Goal: Use online tool/utility: Utilize a website feature to perform a specific function

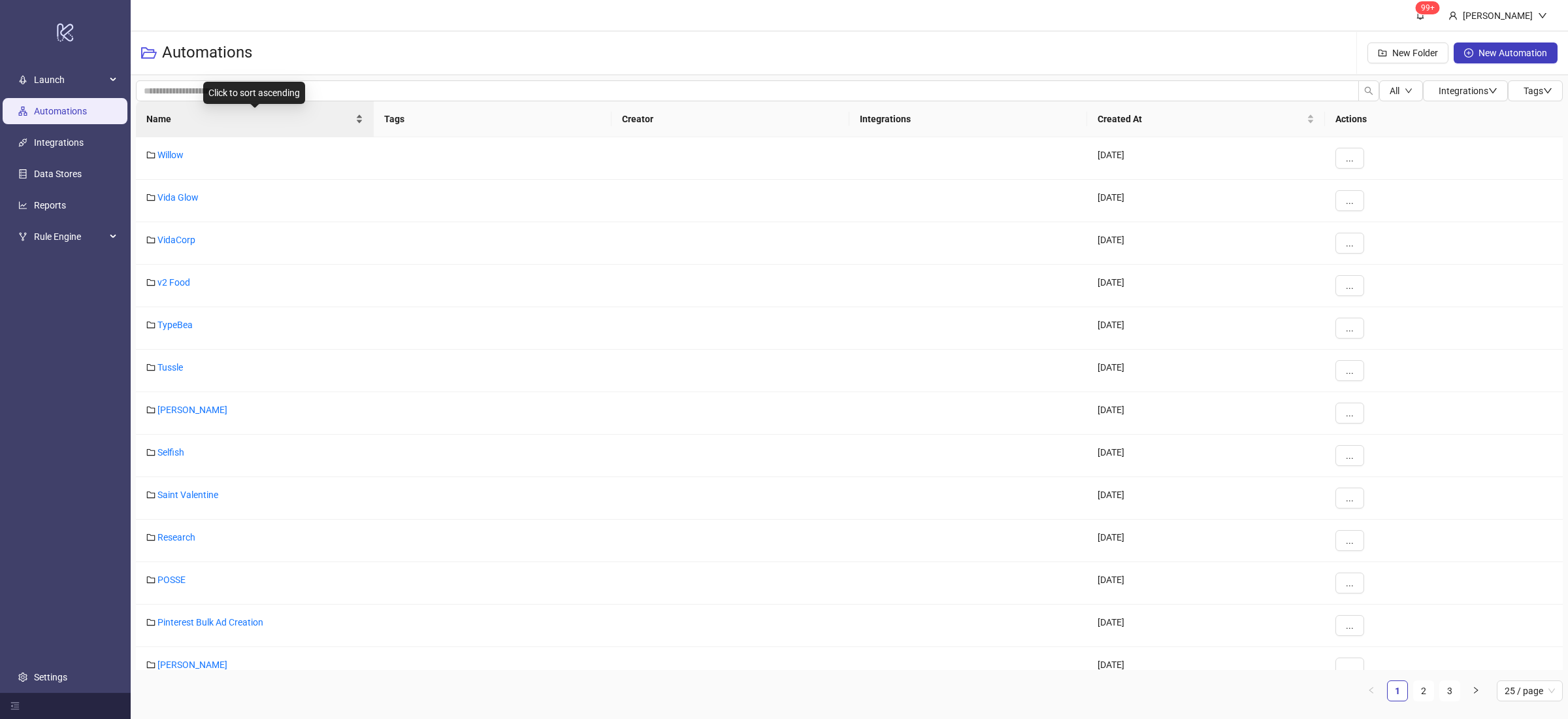
click at [360, 125] on div "Name" at bounding box center [255, 118] width 217 height 15
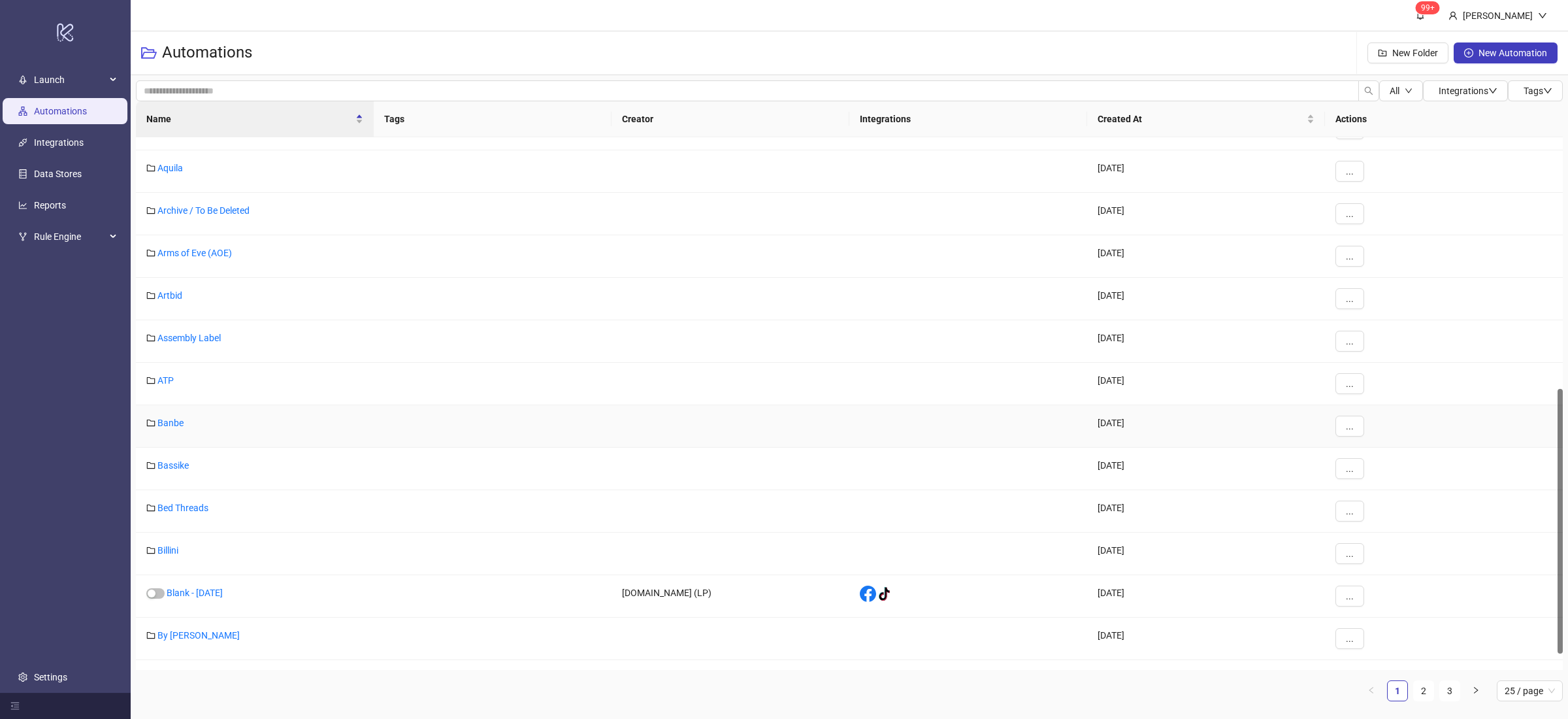
scroll to position [537, 0]
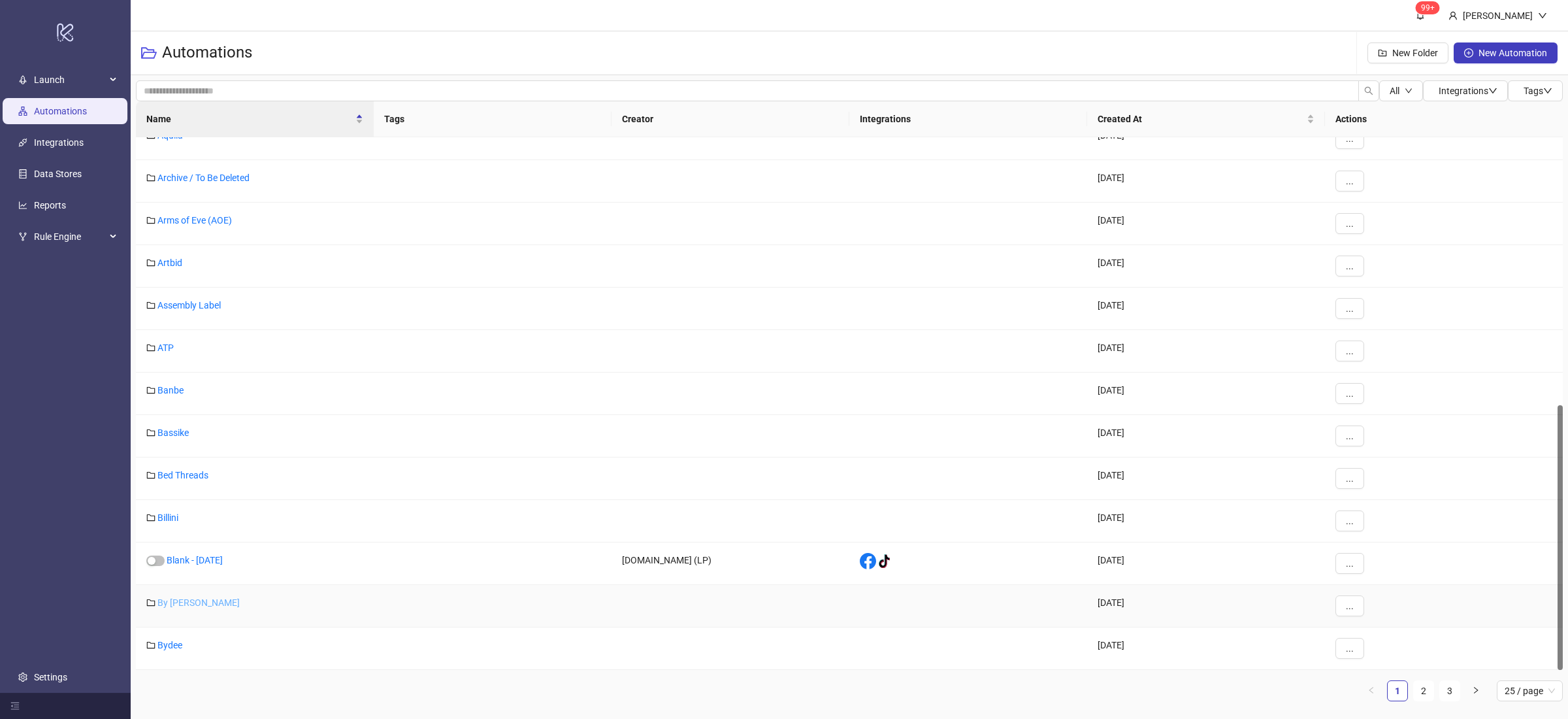
click at [193, 602] on link "By [PERSON_NAME]" at bounding box center [198, 603] width 82 height 11
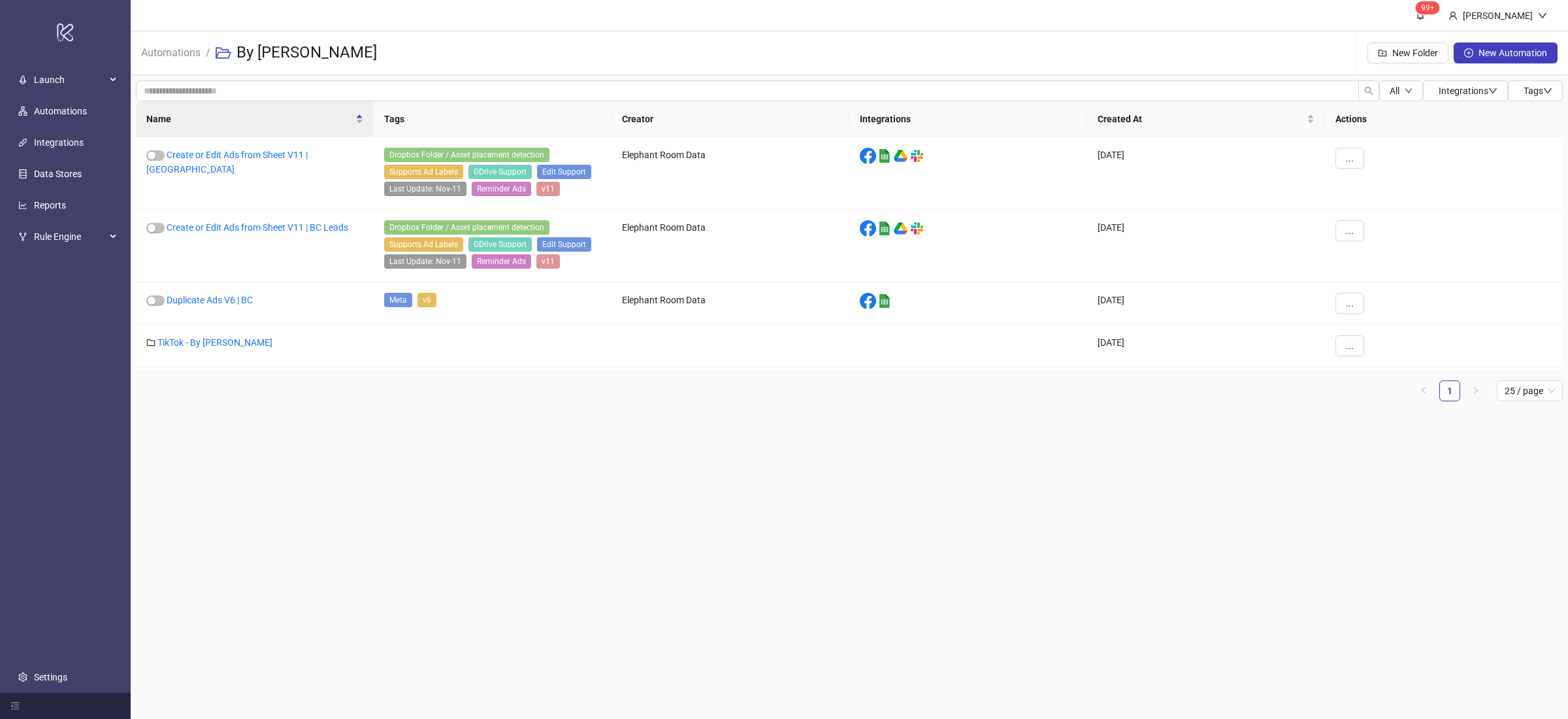
click at [314, 551] on main "99+ [PERSON_NAME] Automations / By [PERSON_NAME] Folder New Automation All Inte…" at bounding box center [849, 359] width 1437 height 719
click at [259, 151] on link "Create or Edit Ads from Sheet V11 | [GEOGRAPHIC_DATA]" at bounding box center [227, 161] width 161 height 24
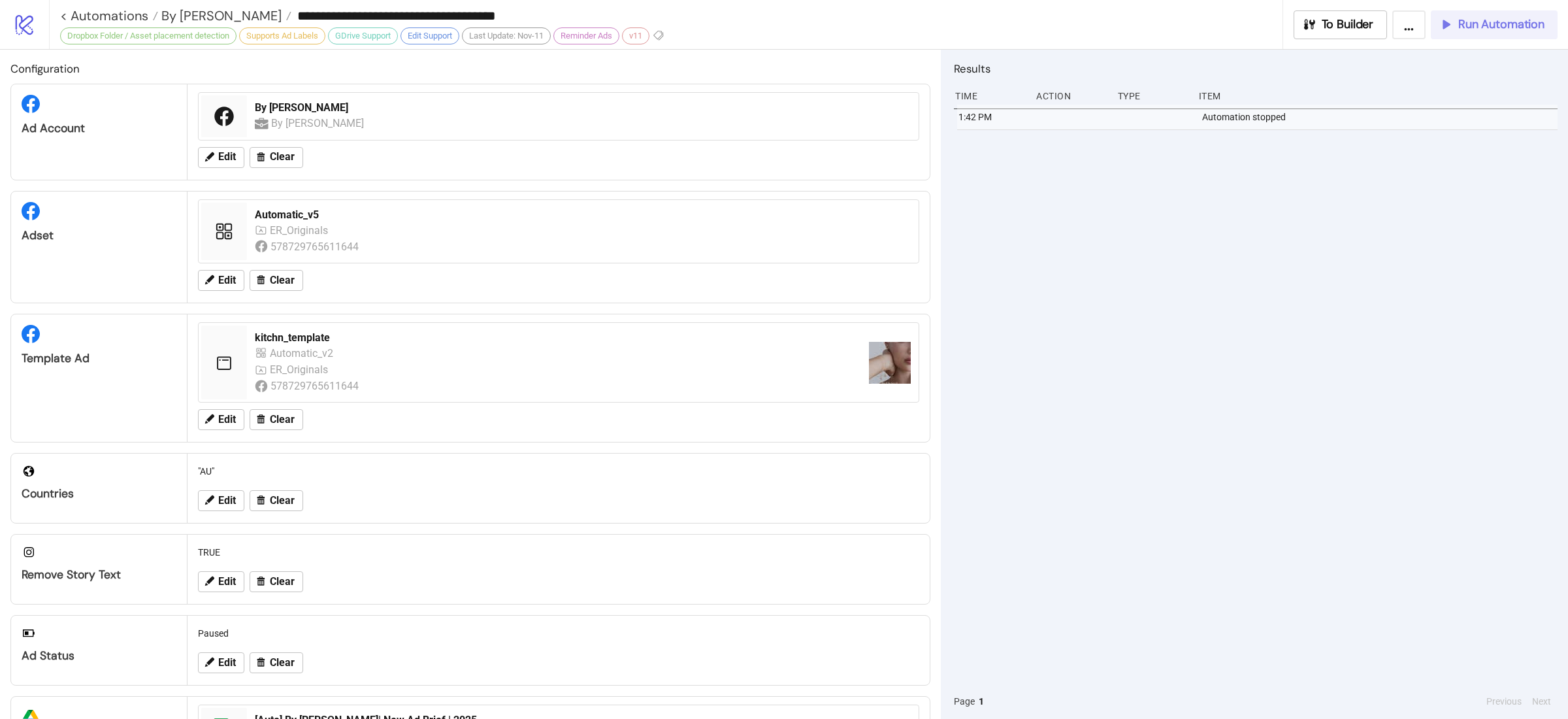
click at [1466, 15] on button "Run Automation" at bounding box center [1494, 24] width 127 height 28
